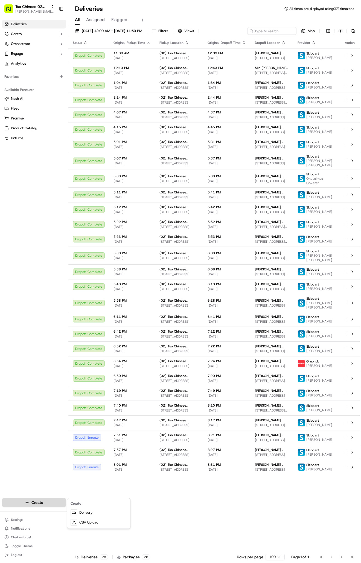
click at [47, 501] on html "Tso Chinese 02 Arbor [PERSON_NAME][EMAIL_ADDRESS][DOMAIN_NAME] Toggle Sidebar D…" at bounding box center [180, 281] width 361 height 563
click at [94, 517] on link "Delivery" at bounding box center [98, 512] width 61 height 10
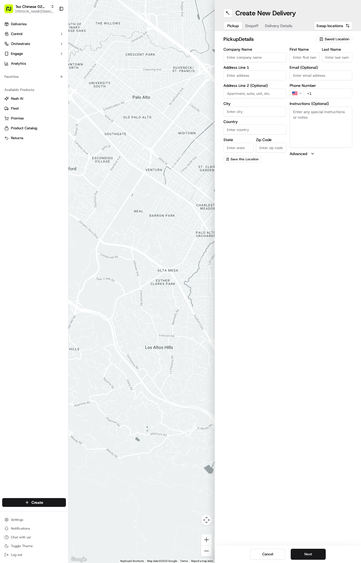
click at [330, 40] on span "Saved Location" at bounding box center [337, 39] width 25 height 5
click at [326, 63] on span "(02) Tso Chinese Takeout & Delivery [GEOGRAPHIC_DATA] (02)" at bounding box center [325, 62] width 67 height 10
type input "(02) Tso Chinese Takeout & Delivery [GEOGRAPHIC_DATA]"
type input "Bldg E Ste 402"
type input "Austin"
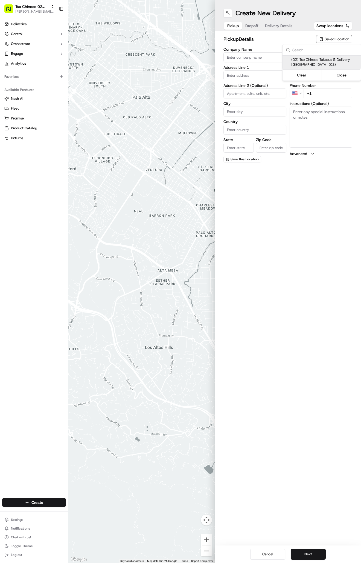
type input "US"
type input "[GEOGRAPHIC_DATA]"
type input "78759"
type input "Tso Chinese"
type input "Arboretum Crossing Manager"
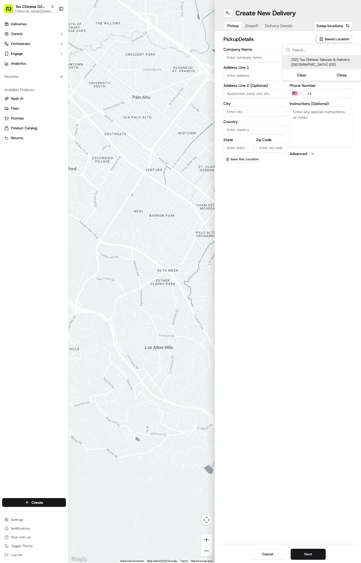
type input "[EMAIL_ADDRESS][DOMAIN_NAME]"
type input "[PHONE_NUMBER]"
type textarea "Submit a picture displaying address & food as Proof of Delivery. Envía una foto…"
type input "[STREET_ADDRESS]"
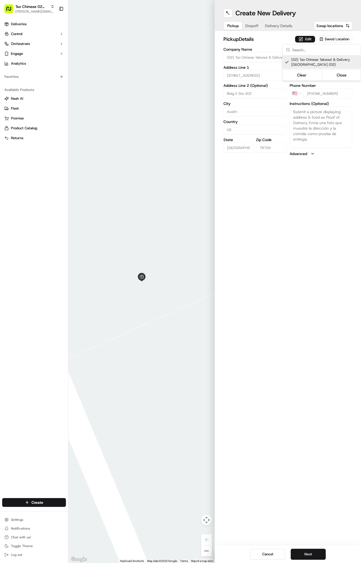
click at [276, 27] on html "Tso Chinese 02 Arbor [PERSON_NAME][EMAIL_ADDRESS][DOMAIN_NAME] Toggle Sidebar D…" at bounding box center [180, 281] width 361 height 563
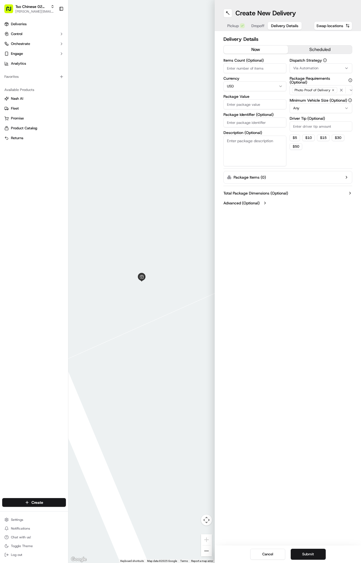
click at [276, 27] on span "Delivery Details" at bounding box center [284, 25] width 27 height 5
click at [310, 68] on span "Via Automation" at bounding box center [306, 68] width 25 height 5
click at [313, 99] on span "Tso Arbor Strategy" at bounding box center [325, 98] width 67 height 5
click at [317, 130] on html "Tso Chinese 02 Arbor [PERSON_NAME][EMAIL_ADDRESS][DOMAIN_NAME] Toggle Sidebar D…" at bounding box center [180, 281] width 361 height 563
click at [317, 128] on input "Driver Tip (Optional)" at bounding box center [321, 126] width 63 height 10
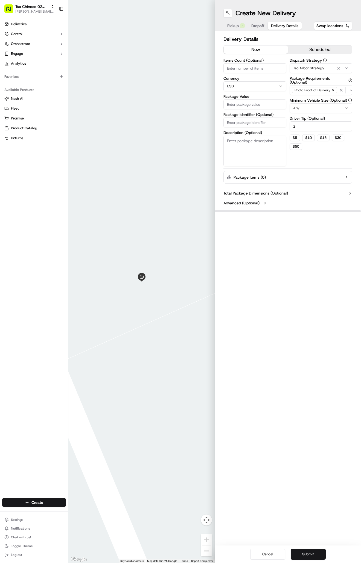
type input "2"
click at [252, 124] on input "Package Identifier (Optional)" at bounding box center [255, 122] width 63 height 10
paste input "3WASME9"
type input "3WASME9"
click at [244, 107] on input "Package Value" at bounding box center [255, 104] width 63 height 10
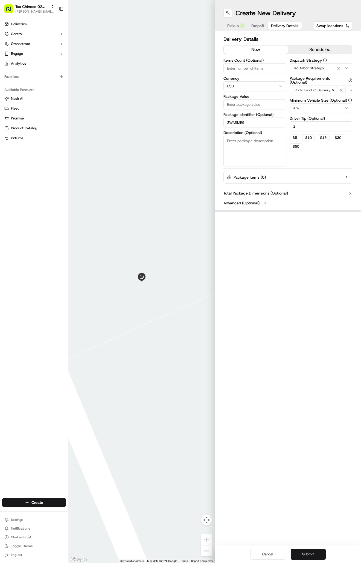
click at [245, 102] on input "Package Value" at bounding box center [255, 104] width 63 height 10
type input "48.28"
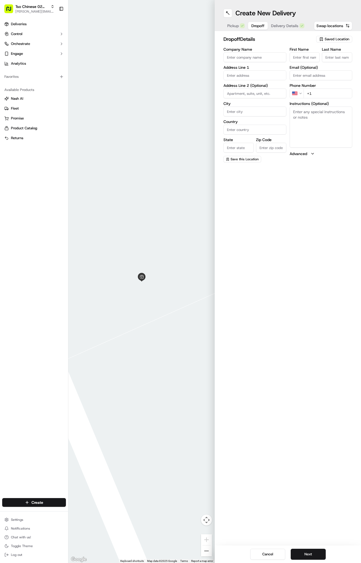
click at [261, 26] on span "Dropoff" at bounding box center [258, 25] width 13 height 5
click at [312, 57] on input "First Name" at bounding box center [305, 57] width 30 height 10
paste input "[PERSON_NAME]"
type input "[PERSON_NAME]"
type input "."
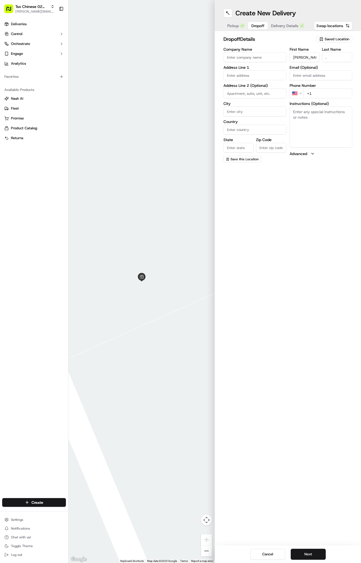
paste input "[PHONE_NUMBER]"
type input "[PHONE_NUMBER]"
paste input "[STREET_ADDRESS][PERSON_NAME]"
click at [266, 89] on div "[STREET_ADDRESS][PERSON_NAME]" at bounding box center [255, 89] width 60 height 13
type input "[STREET_ADDRESS][PERSON_NAME]"
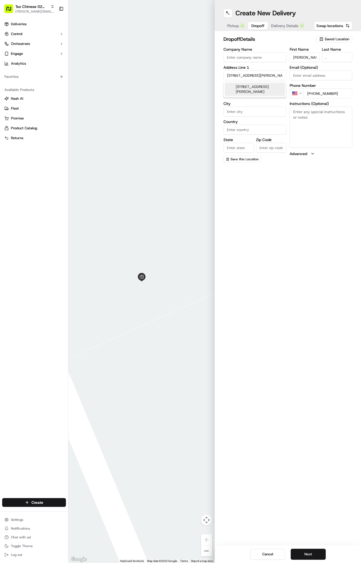
type input "Austin"
type input "[GEOGRAPHIC_DATA]"
type input "78729"
type input "[STREET_ADDRESS][PERSON_NAME]"
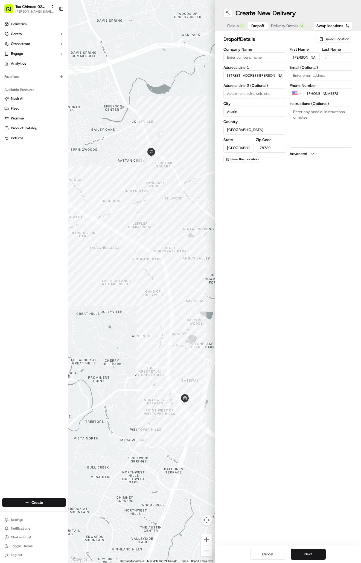
click at [315, 124] on textarea "Instructions (Optional)" at bounding box center [321, 127] width 63 height 41
paste textarea "Oakville Apartments"
click at [341, 132] on textarea "Oakville Apartments" at bounding box center [321, 127] width 63 height 41
paste textarea "Apt 412"
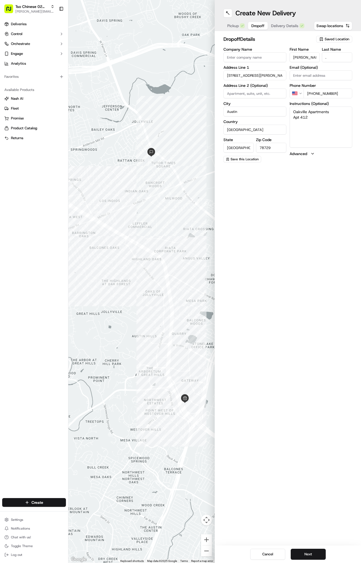
paste textarea "Enter Apartments [GEOGRAPHIC_DATA][PERSON_NAME], then enter right side gate. Go…"
type textarea "[GEOGRAPHIC_DATA] Apt 412 Enter Apartments [GEOGRAPHIC_DATA][PERSON_NAME], then…"
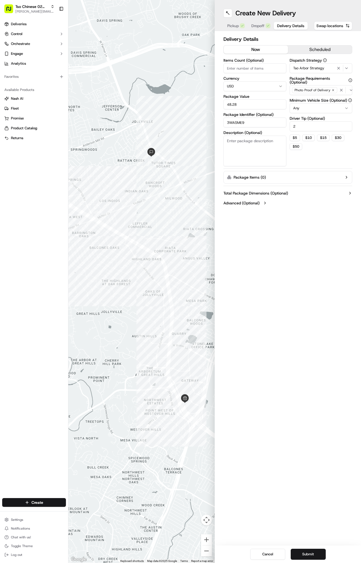
click at [282, 27] on span "Delivery Details" at bounding box center [290, 25] width 27 height 5
click at [310, 553] on button "Submit" at bounding box center [308, 553] width 35 height 11
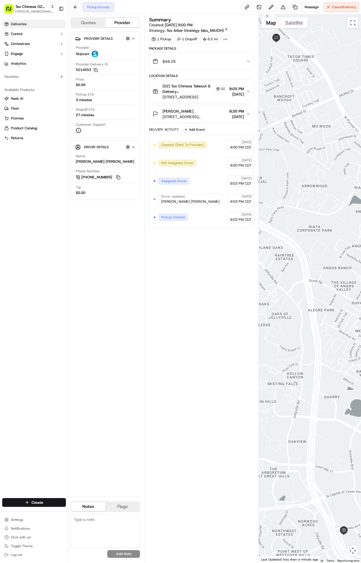
click at [22, 25] on span "Deliveries" at bounding box center [19, 24] width 16 height 5
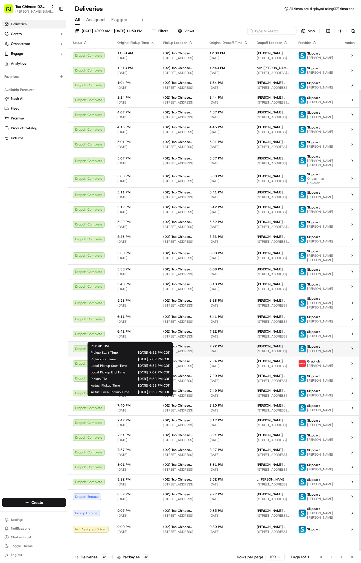
scroll to position [58, 0]
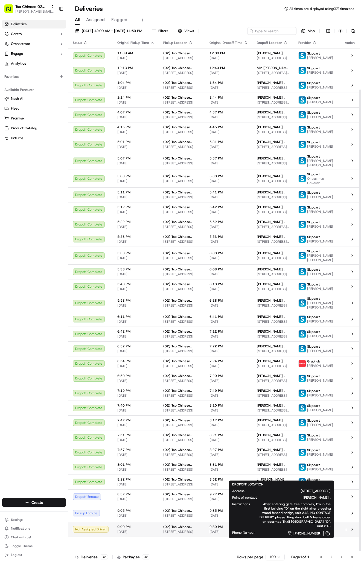
click at [283, 529] on div "[PERSON_NAME] ." at bounding box center [273, 526] width 33 height 4
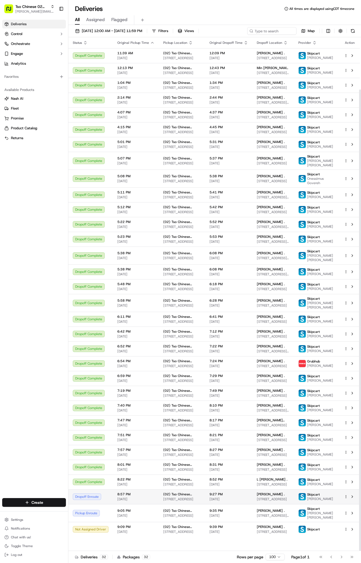
click at [139, 496] on span "8:57 PM" at bounding box center [135, 494] width 37 height 4
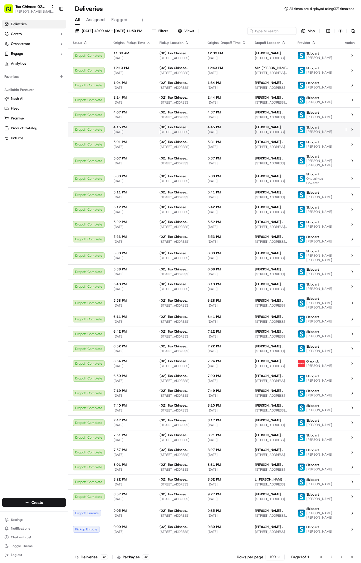
click at [33, 507] on div "Create" at bounding box center [34, 502] width 68 height 13
click at [33, 506] on html "Tso Chinese 02 Arbor [PERSON_NAME][EMAIL_ADDRESS][DOMAIN_NAME] Toggle Sidebar D…" at bounding box center [180, 281] width 361 height 563
click at [107, 515] on link "Delivery" at bounding box center [98, 512] width 61 height 10
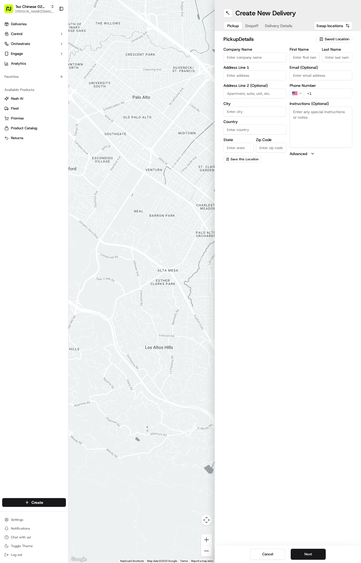
click at [329, 38] on span "Saved Location" at bounding box center [337, 39] width 25 height 5
click at [318, 62] on span "(02) Tso Chinese Takeout & Delivery [GEOGRAPHIC_DATA] (02)" at bounding box center [325, 62] width 67 height 10
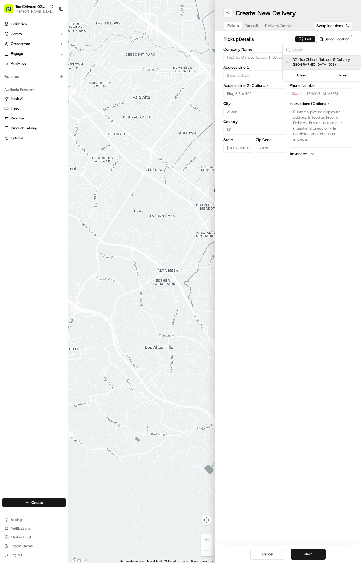
type input "(02) Tso Chinese Takeout & Delivery [GEOGRAPHIC_DATA]"
type input "Bldg E Ste 402"
type input "Austin"
type input "US"
type input "[GEOGRAPHIC_DATA]"
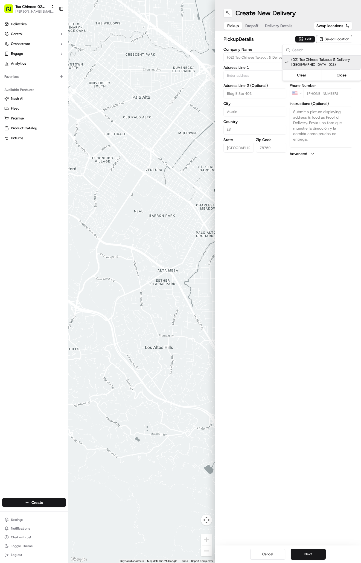
type input "78759"
type input "Tso Chinese"
type input "Arboretum Crossing Manager"
type input "[EMAIL_ADDRESS][DOMAIN_NAME]"
type input "[PHONE_NUMBER]"
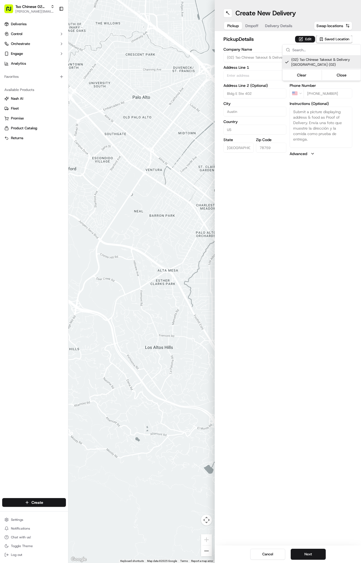
type textarea "Submit a picture displaying address & food as Proof of Delivery. Envía una foto…"
type input "[STREET_ADDRESS]"
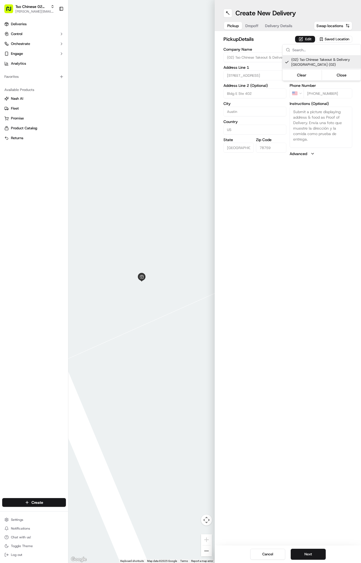
click at [275, 28] on html "Tso Chinese 02 Arbor [PERSON_NAME][EMAIL_ADDRESS][DOMAIN_NAME] Toggle Sidebar D…" at bounding box center [180, 281] width 361 height 563
click at [275, 28] on span "Delivery Details" at bounding box center [278, 25] width 27 height 5
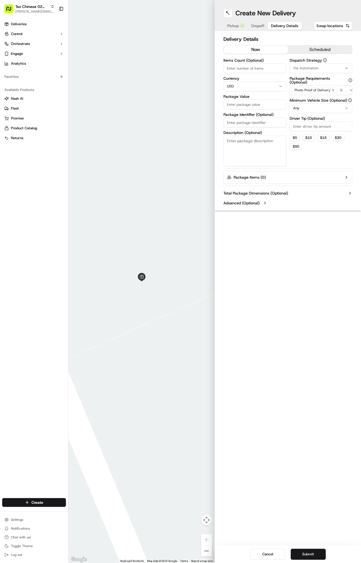
click at [310, 68] on span "Via Automation" at bounding box center [306, 68] width 25 height 5
click at [315, 95] on div "Tso Arbor Strategy" at bounding box center [322, 98] width 78 height 8
click at [309, 125] on html "Tso Chinese 02 Arbor [PERSON_NAME][EMAIL_ADDRESS][DOMAIN_NAME] Toggle Sidebar D…" at bounding box center [180, 281] width 361 height 563
click at [309, 127] on input "Driver Tip (Optional)" at bounding box center [321, 126] width 63 height 10
type input "2"
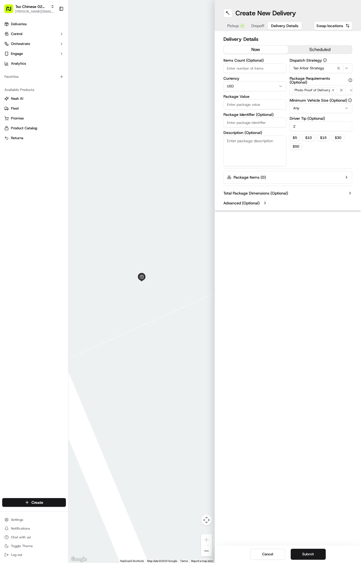
click at [253, 122] on input "Package Identifier (Optional)" at bounding box center [255, 122] width 63 height 10
paste input "BMAB6UA"
type input "BMAB6UA"
click at [250, 107] on input "Package Value" at bounding box center [255, 104] width 63 height 10
click at [248, 102] on input "Package Value" at bounding box center [255, 104] width 63 height 10
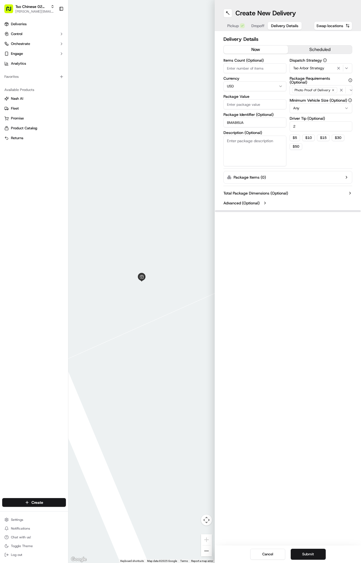
click at [242, 99] on input "Package Value" at bounding box center [255, 104] width 63 height 10
type input "35.56"
click at [254, 27] on span "Dropoff" at bounding box center [258, 25] width 13 height 5
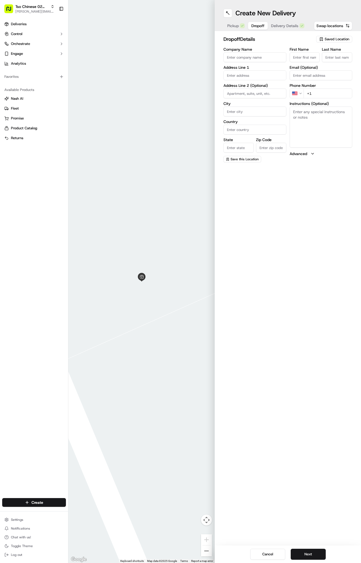
paste input "[PHONE_NUMBER]"
type input "[PHONE_NUMBER]"
paste input "[PERSON_NAME]"
type input "[PERSON_NAME]"
type input "."
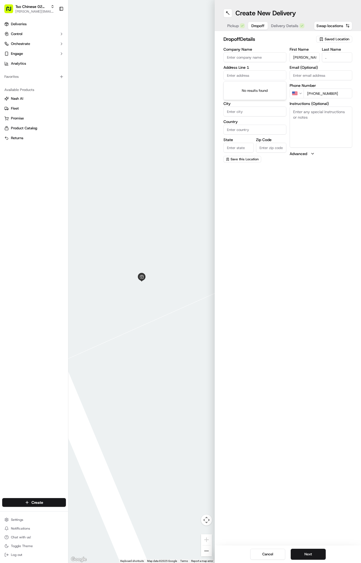
click at [270, 77] on input "text" at bounding box center [255, 75] width 63 height 10
paste input "[STREET_ADDRESS]"
click at [258, 87] on div "[STREET_ADDRESS]" at bounding box center [255, 87] width 60 height 8
type input "[STREET_ADDRESS]"
type input "Austin"
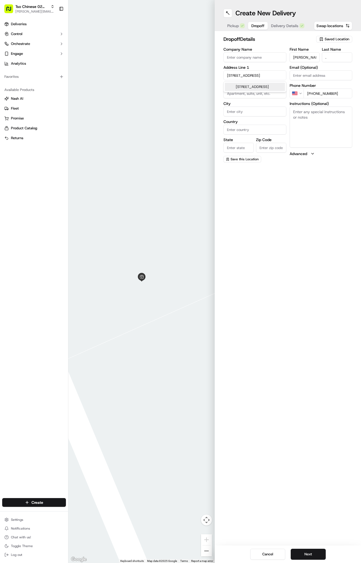
type input "[GEOGRAPHIC_DATA]"
type input "78727"
type input "[STREET_ADDRESS]"
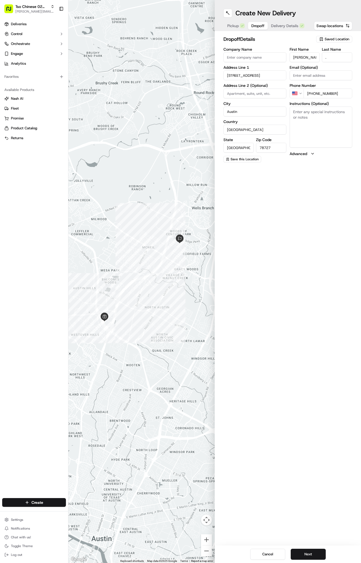
click at [289, 29] on button "Delivery Details" at bounding box center [288, 26] width 40 height 8
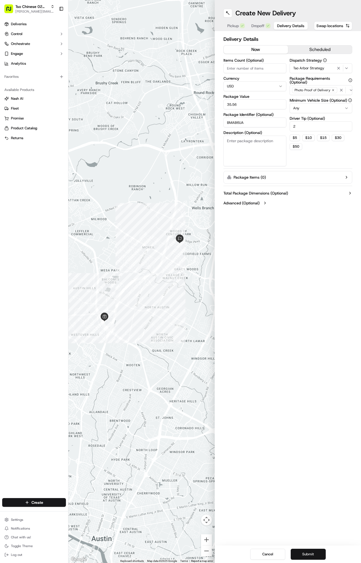
click at [312, 552] on button "Submit" at bounding box center [308, 553] width 35 height 11
click at [312, 552] on div "Cancel Submit" at bounding box center [288, 554] width 146 height 18
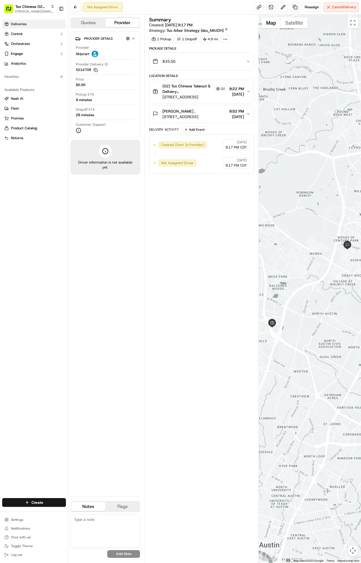
click at [32, 25] on link "Deliveries" at bounding box center [34, 24] width 64 height 9
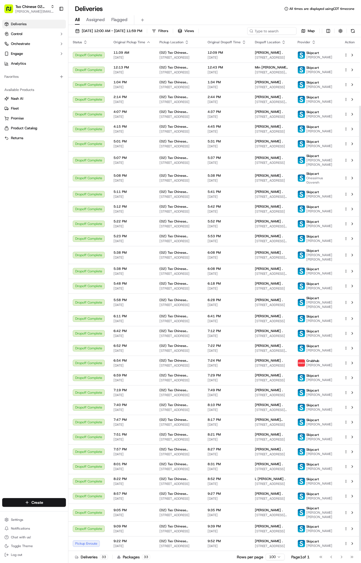
scroll to position [79, 0]
click at [62, 501] on html "Tso Chinese 02 Arbor [PERSON_NAME][EMAIL_ADDRESS][DOMAIN_NAME] Toggle Sidebar D…" at bounding box center [180, 281] width 361 height 563
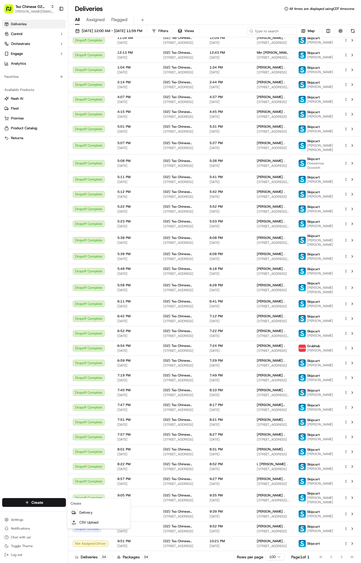
click at [27, 367] on html "Tso Chinese 02 Arbor [PERSON_NAME][EMAIL_ADDRESS][DOMAIN_NAME] Toggle Sidebar D…" at bounding box center [180, 281] width 361 height 563
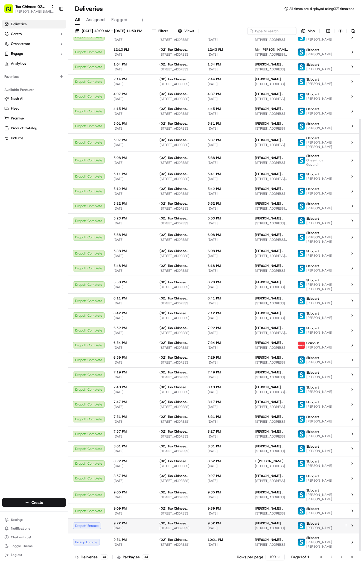
scroll to position [97, 0]
click at [48, 499] on html "Tso Chinese 02 Arbor [PERSON_NAME][EMAIL_ADDRESS][DOMAIN_NAME] Toggle Sidebar D…" at bounding box center [180, 281] width 361 height 563
click at [90, 514] on link "Delivery" at bounding box center [98, 512] width 61 height 10
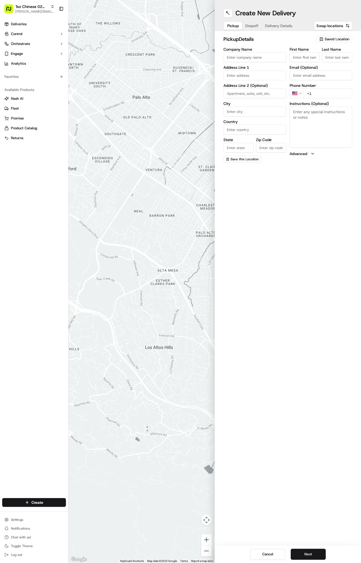
click at [343, 41] on span "Saved Location" at bounding box center [337, 39] width 25 height 5
click at [330, 59] on span "(02) Tso Chinese Takeout & Delivery [GEOGRAPHIC_DATA] (02)" at bounding box center [325, 62] width 67 height 10
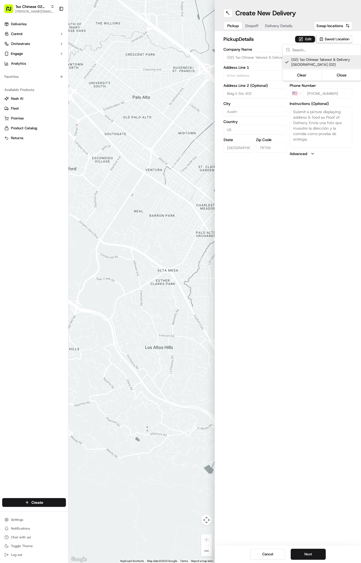
type input "(02) Tso Chinese Takeout & Delivery [GEOGRAPHIC_DATA]"
type input "Bldg E Ste 402"
type input "Austin"
type input "US"
type input "[GEOGRAPHIC_DATA]"
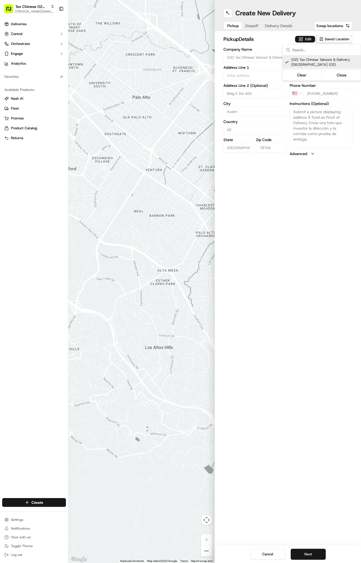
type input "78759"
type input "Tso Chinese"
type input "Arboretum Crossing Manager"
type input "[EMAIL_ADDRESS][DOMAIN_NAME]"
type input "[PHONE_NUMBER]"
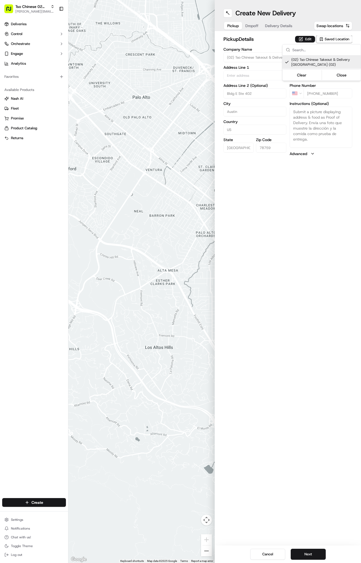
type textarea "Submit a picture displaying address & food as Proof of Delivery. Envía una foto…"
type input "[STREET_ADDRESS]"
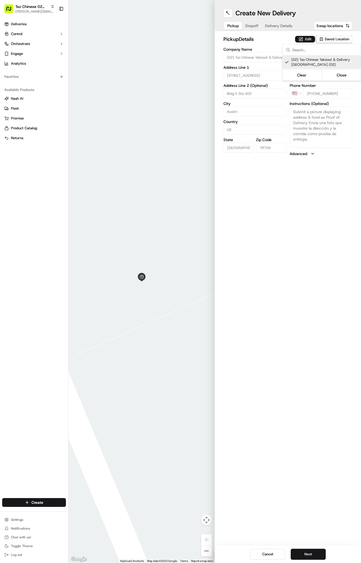
click at [286, 30] on html "Tso Chinese 02 Arbor [PERSON_NAME][EMAIL_ADDRESS][DOMAIN_NAME] Toggle Sidebar D…" at bounding box center [180, 281] width 361 height 563
click at [279, 25] on span "Delivery Details" at bounding box center [278, 25] width 27 height 5
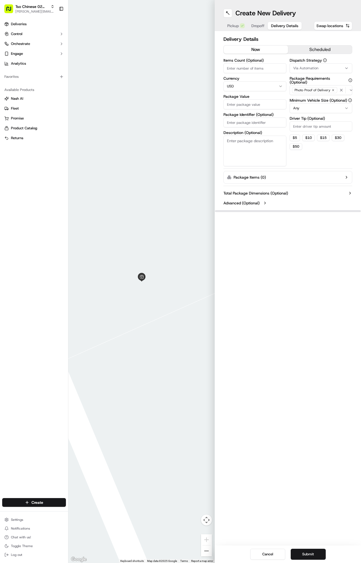
click at [305, 67] on span "Via Automation" at bounding box center [306, 68] width 25 height 5
click at [310, 97] on span "Tso Arbor Strategy" at bounding box center [325, 98] width 67 height 5
click at [307, 126] on html "Tso Chinese 02 Arbor [PERSON_NAME][EMAIL_ADDRESS][DOMAIN_NAME] Toggle Sidebar D…" at bounding box center [180, 281] width 361 height 563
click at [307, 126] on input "Driver Tip (Optional)" at bounding box center [321, 126] width 63 height 10
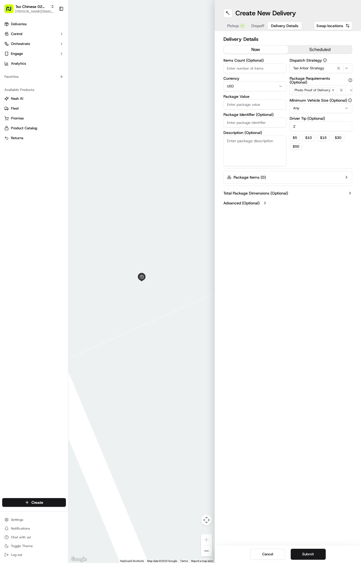
type input "2"
click at [250, 118] on input "Package Identifier (Optional)" at bounding box center [255, 122] width 63 height 10
paste input "#1IIBNYL"
type input "#1IIBNYL"
click at [248, 104] on input "Package Value" at bounding box center [255, 104] width 63 height 10
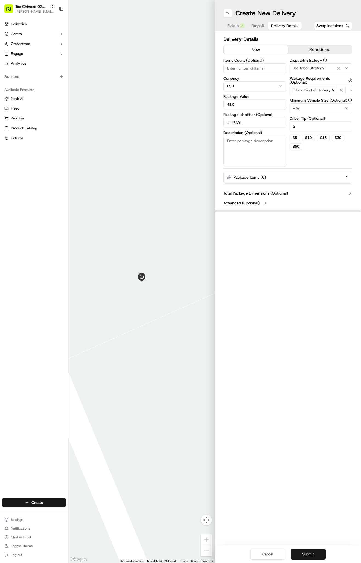
type input "48.55"
click at [258, 26] on span "Dropoff" at bounding box center [258, 25] width 13 height 5
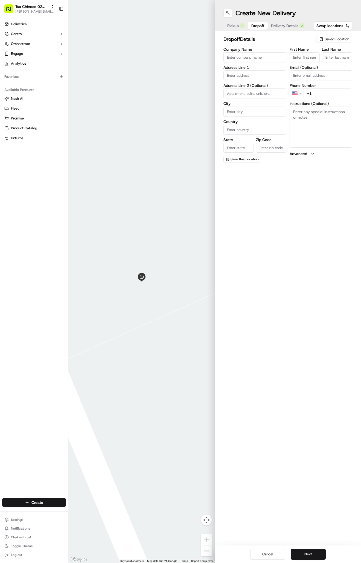
click at [315, 117] on textarea "Instructions (Optional)" at bounding box center [321, 127] width 63 height 41
paste textarea "Building 11 is straight through the gate. We are first floor. Please pack plast…"
paste textarea "11106"
paste textarea "Company: Highline Apartments"
type textarea "Building 11 is straight through the gate. We are first floor. Please pack plast…"
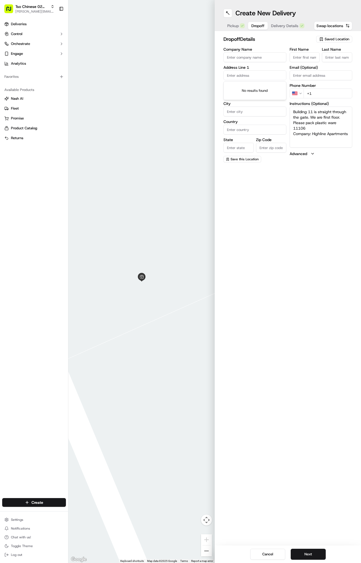
click at [268, 77] on input "text" at bounding box center [255, 75] width 63 height 10
paste input "[STREET_ADDRESS]"
click at [276, 91] on div "[STREET_ADDRESS]" at bounding box center [255, 87] width 60 height 8
type input "[STREET_ADDRESS]"
type input "Austin"
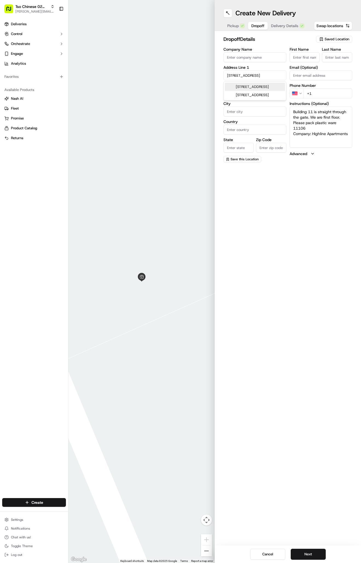
type input "[GEOGRAPHIC_DATA]"
type input "78727"
type input "[STREET_ADDRESS]"
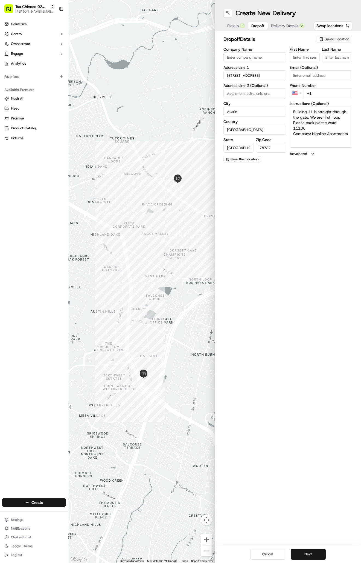
paste input "[PERSON_NAME]"
type input "[PERSON_NAME]"
type input "."
paste input "[PHONE_NUMBER]"
type input "[PHONE_NUMBER]"
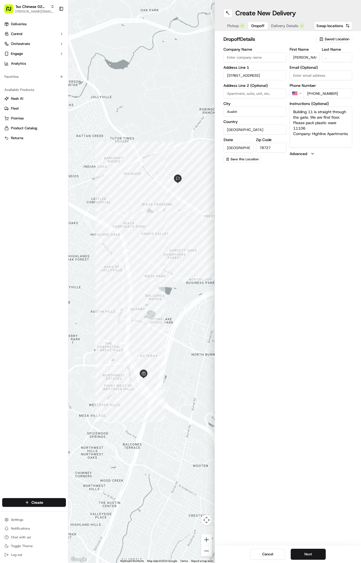
click at [297, 24] on span "Delivery Details" at bounding box center [284, 25] width 27 height 5
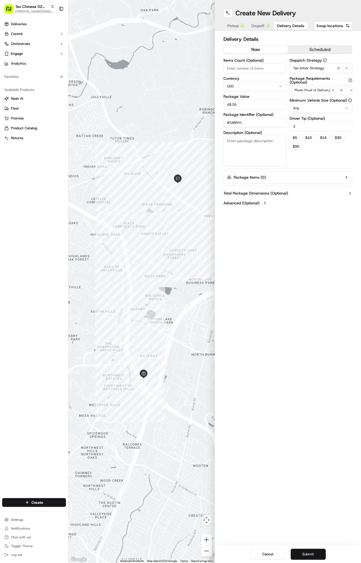
click at [307, 551] on button "Submit" at bounding box center [308, 553] width 35 height 11
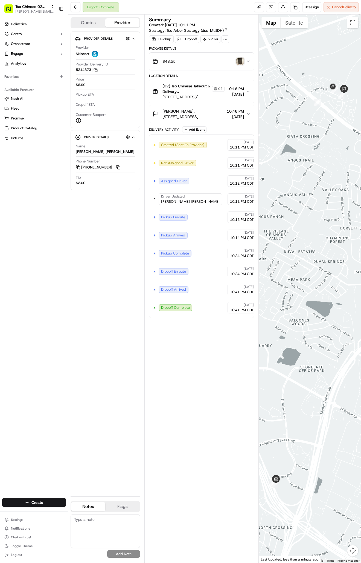
click at [50, 22] on link "Deliveries" at bounding box center [34, 24] width 64 height 9
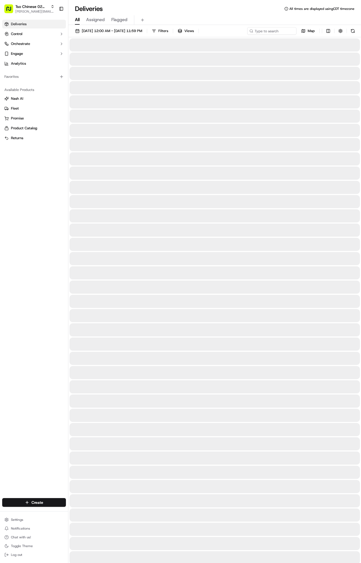
click at [50, 22] on link "Deliveries" at bounding box center [34, 24] width 64 height 9
